Goal: Check status: Check status

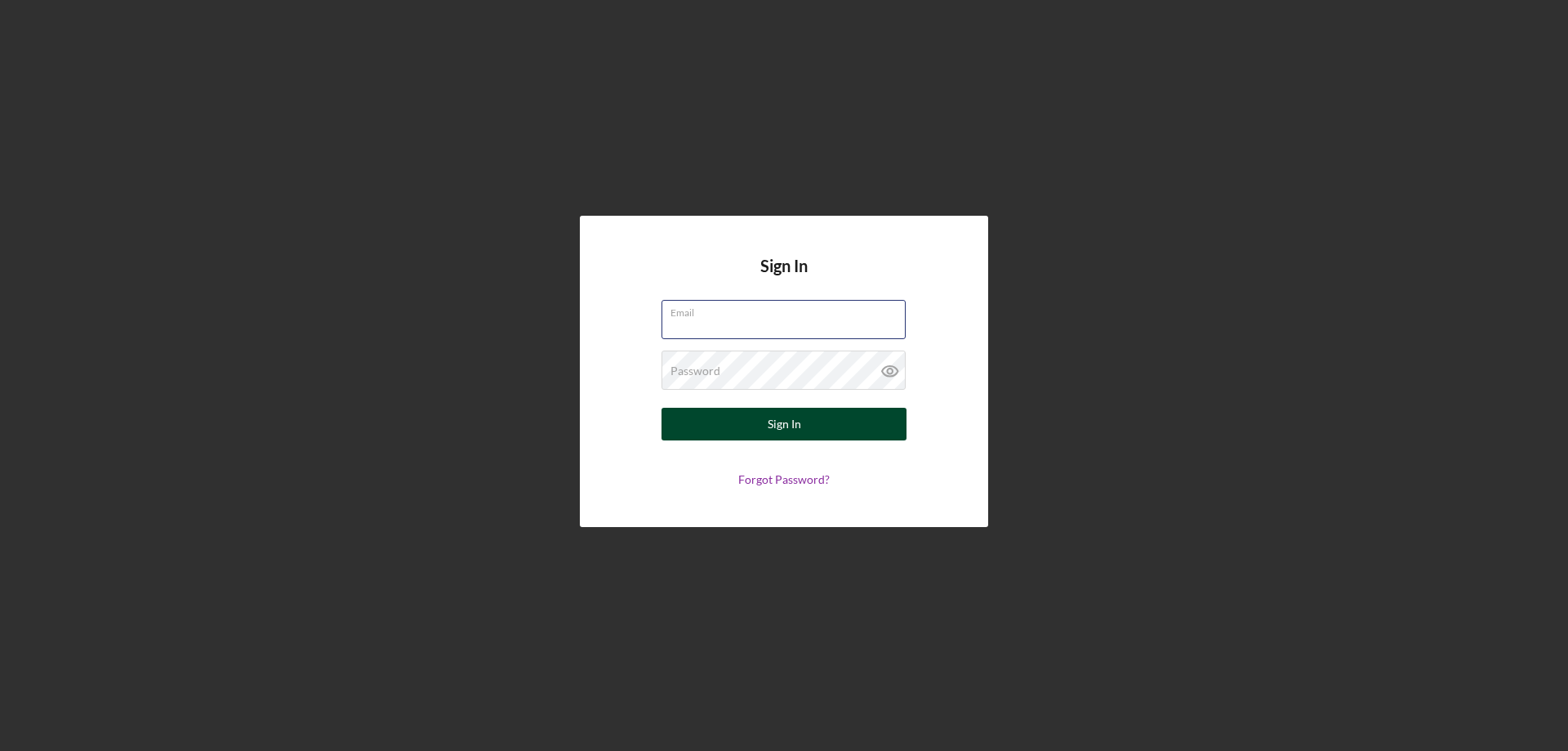
type input "[EMAIL_ADDRESS][DOMAIN_NAME]"
click at [752, 421] on button "Sign In" at bounding box center [784, 424] width 245 height 33
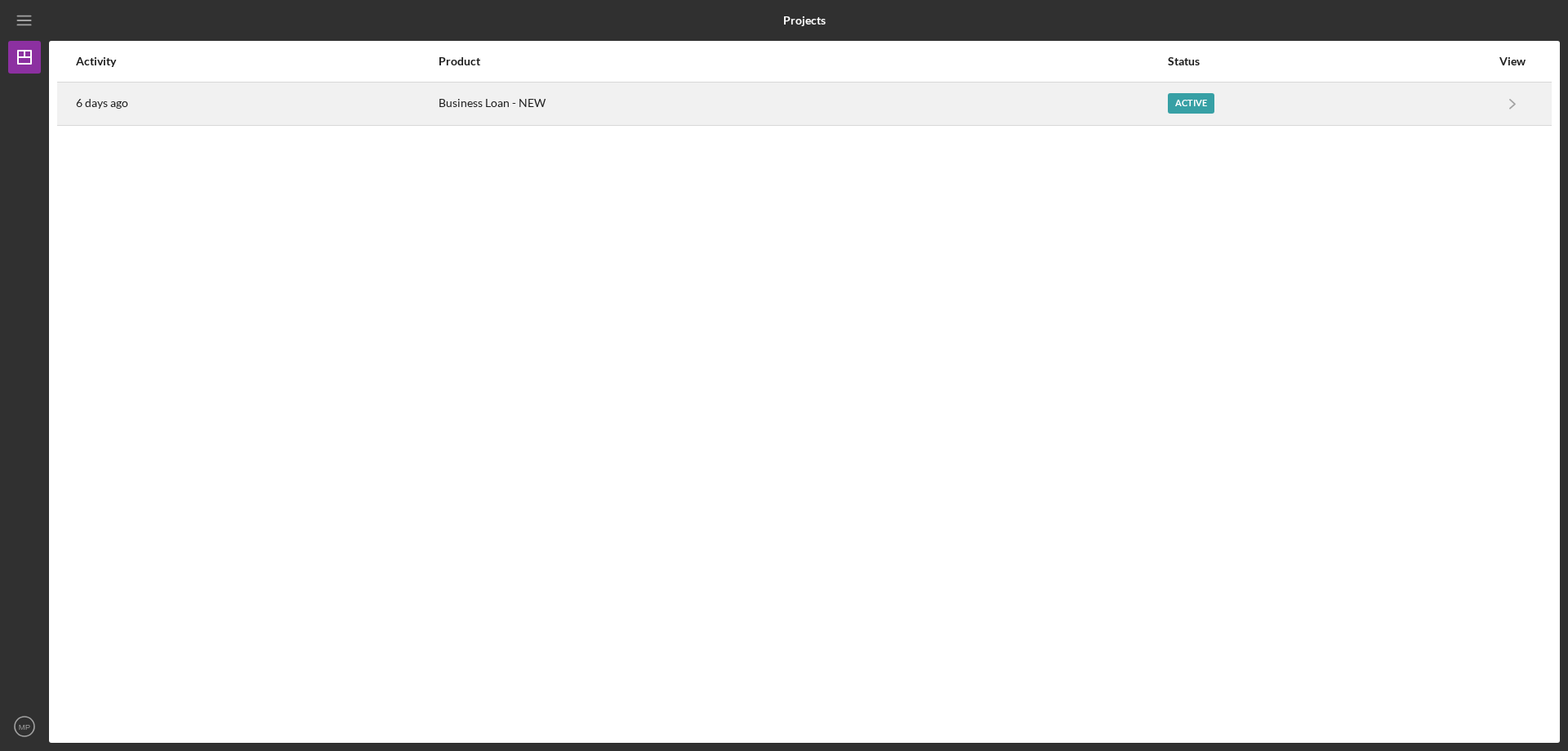
click at [486, 100] on div "Business Loan - NEW" at bounding box center [803, 103] width 729 height 40
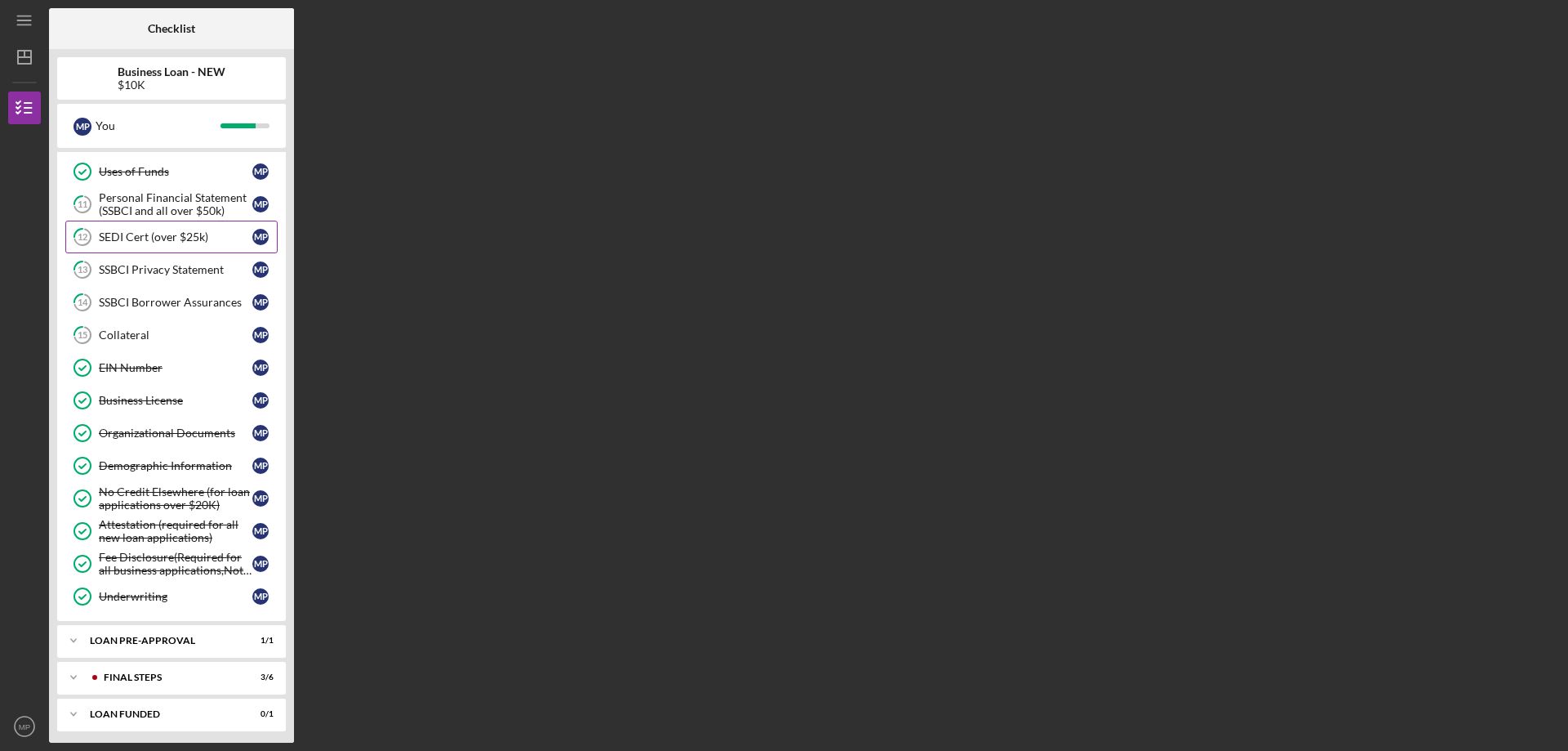
scroll to position [272, 0]
click at [150, 638] on div "LOAN PRE-APPROVAL" at bounding box center [177, 635] width 176 height 10
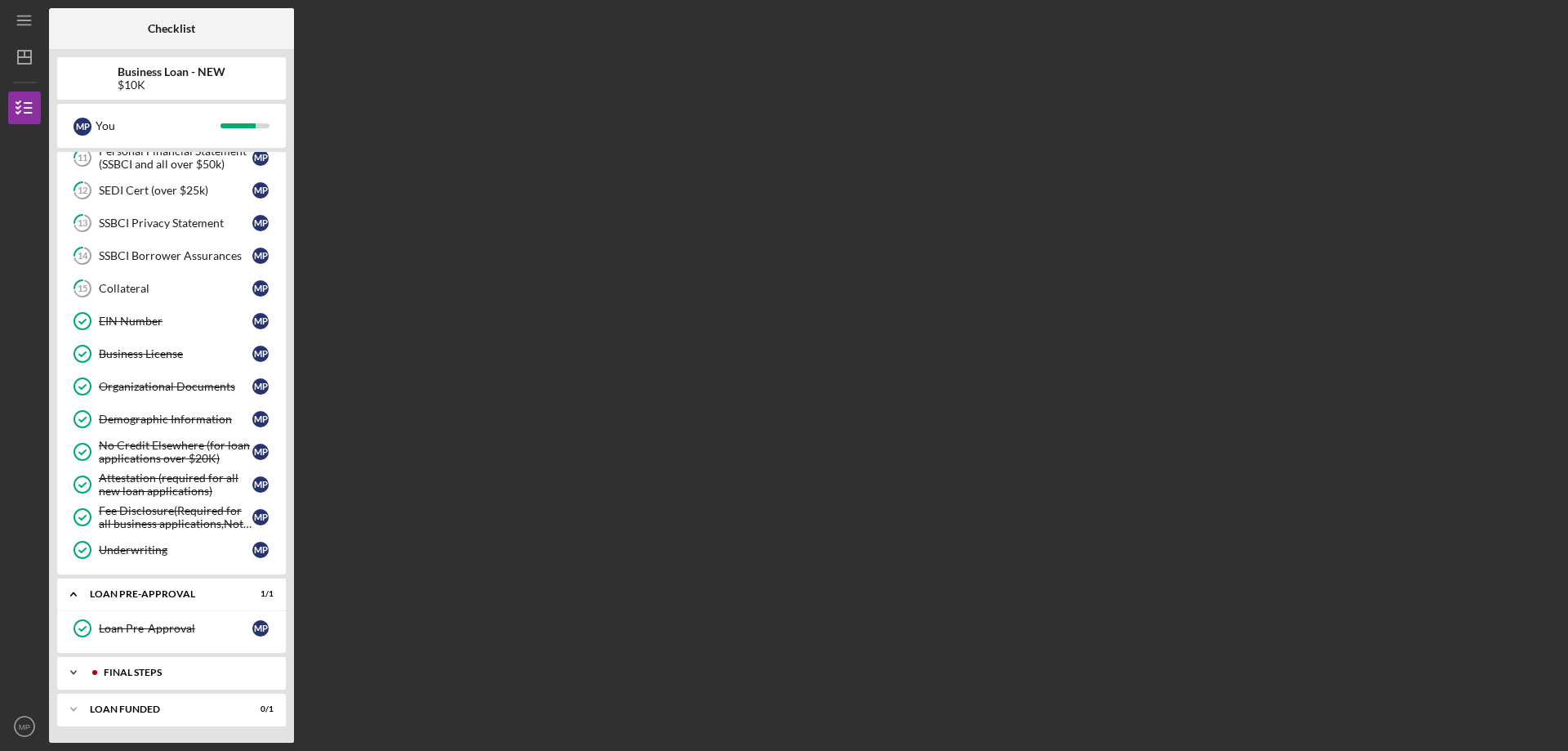
click at [147, 669] on div "FINAL STEPS" at bounding box center [185, 672] width 162 height 10
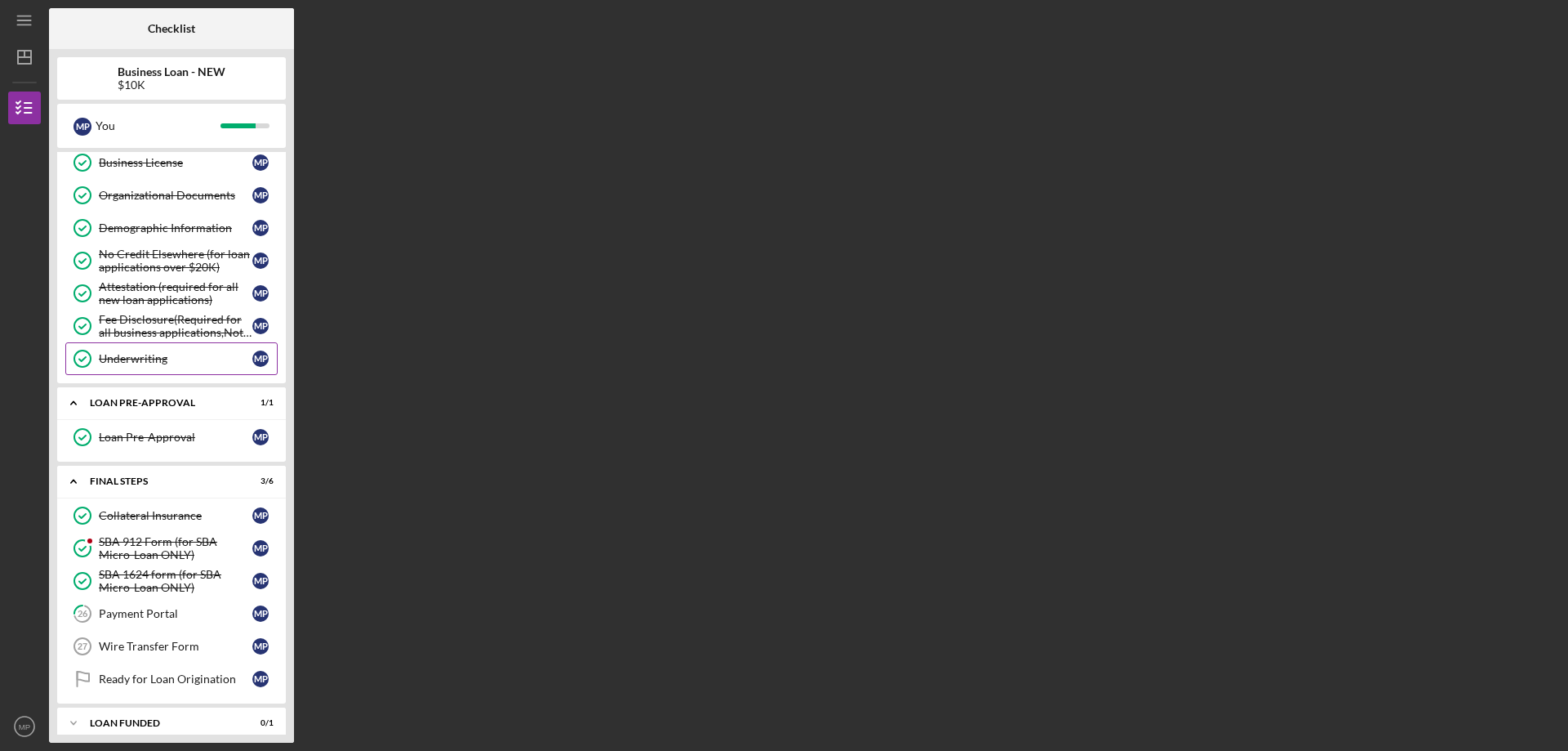
scroll to position [519, 0]
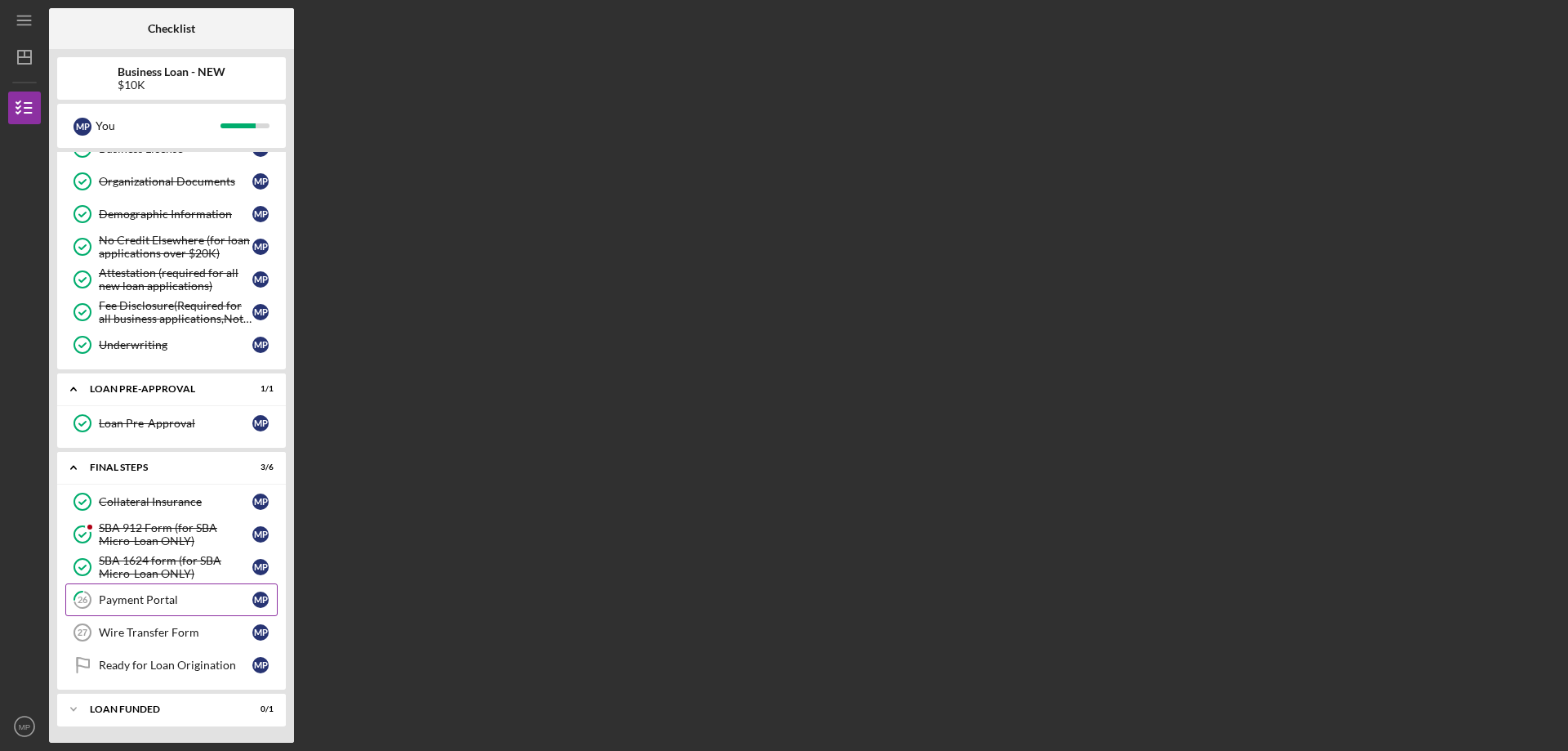
click at [132, 600] on div "Payment Portal" at bounding box center [176, 600] width 153 height 13
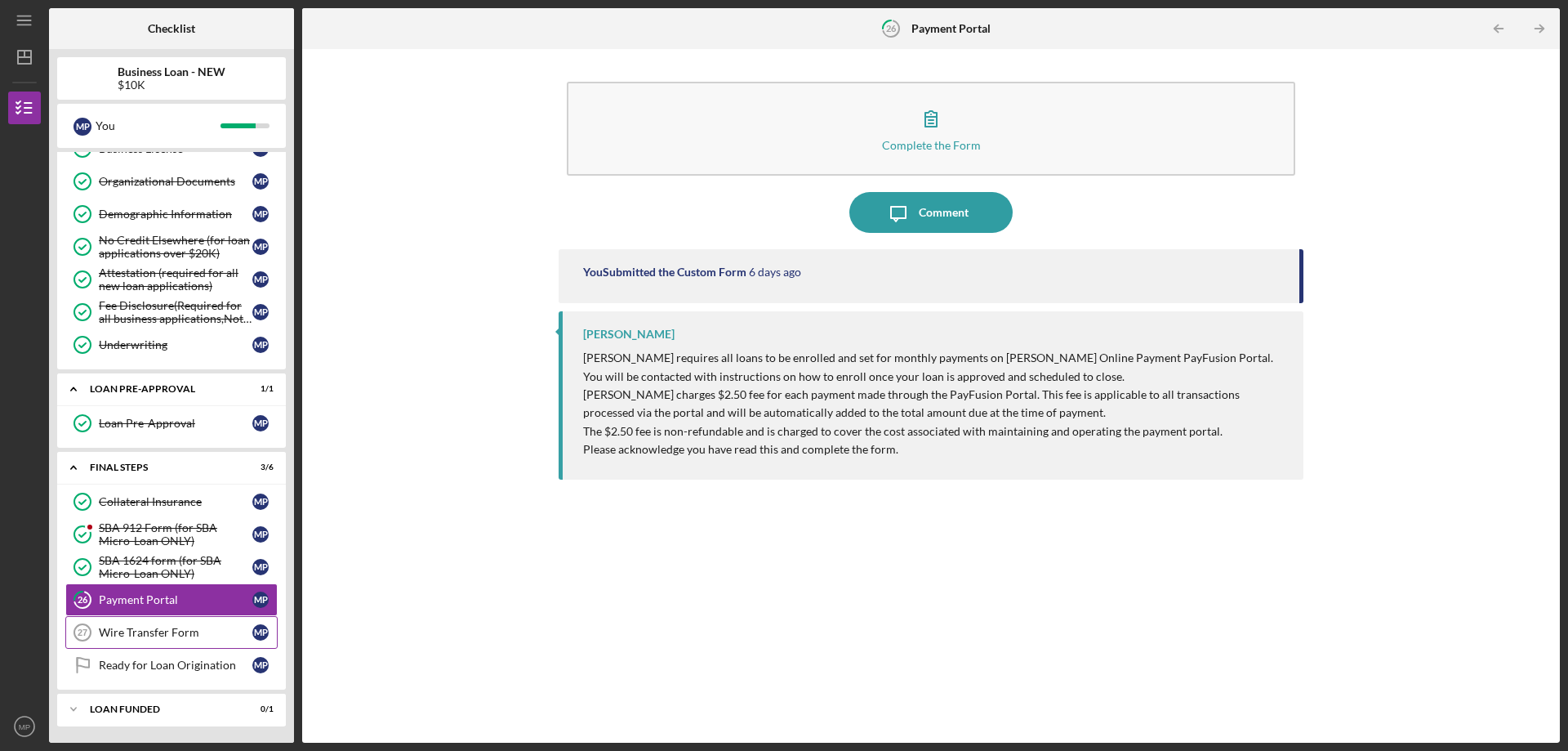
click at [144, 632] on div "Wire Transfer Form" at bounding box center [176, 632] width 153 height 13
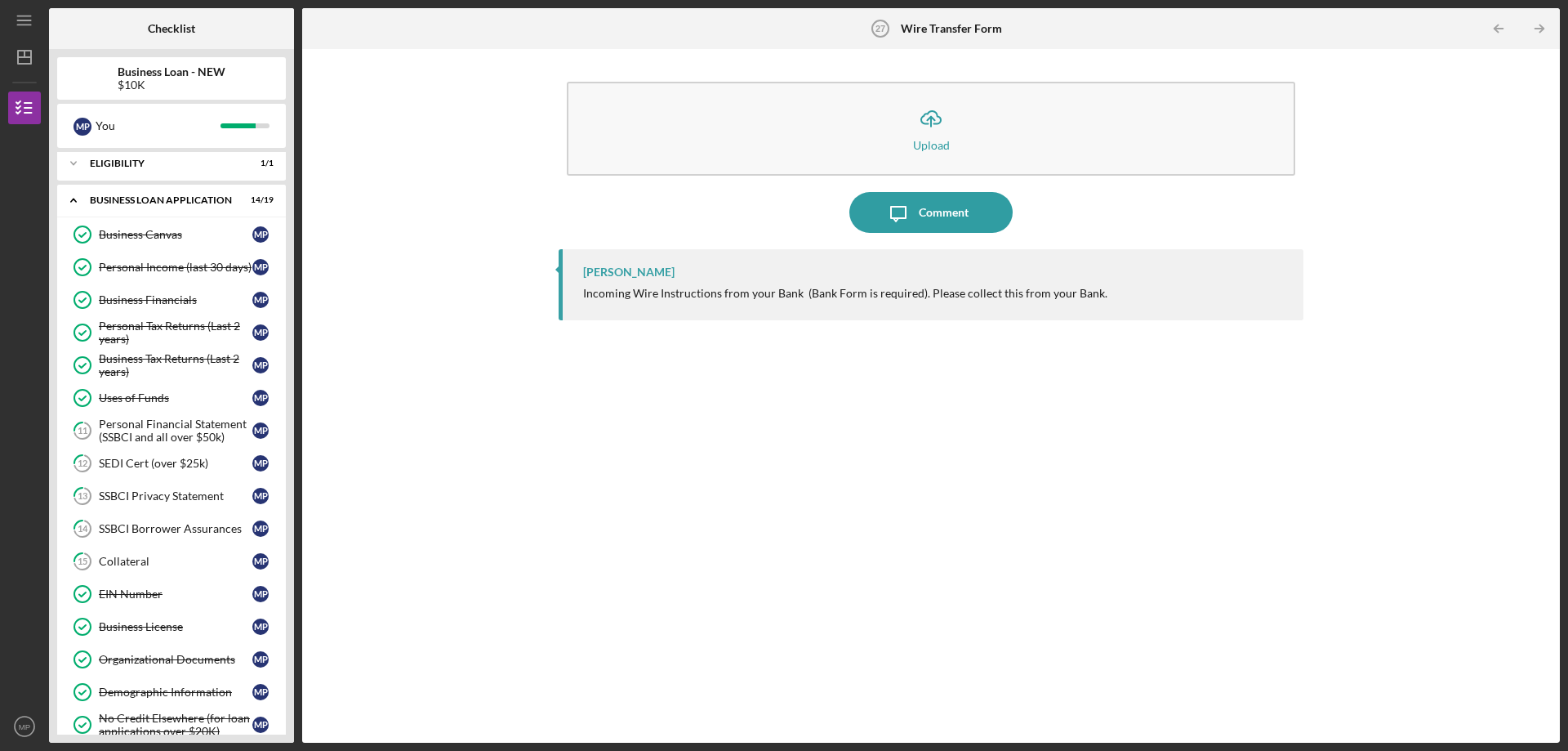
scroll to position [29, 0]
